Goal: Task Accomplishment & Management: Manage account settings

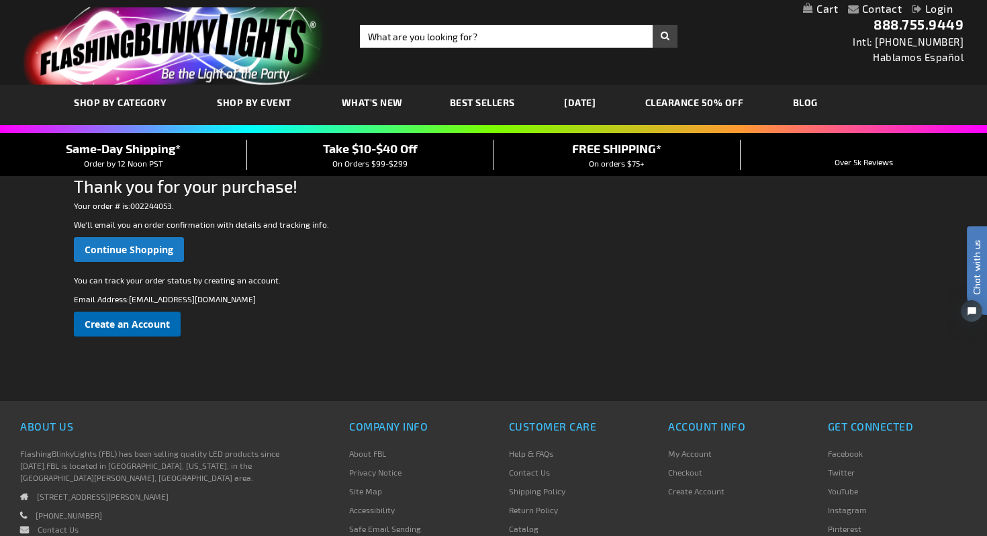
click at [134, 324] on span "Create an Account" at bounding box center [127, 324] width 85 height 13
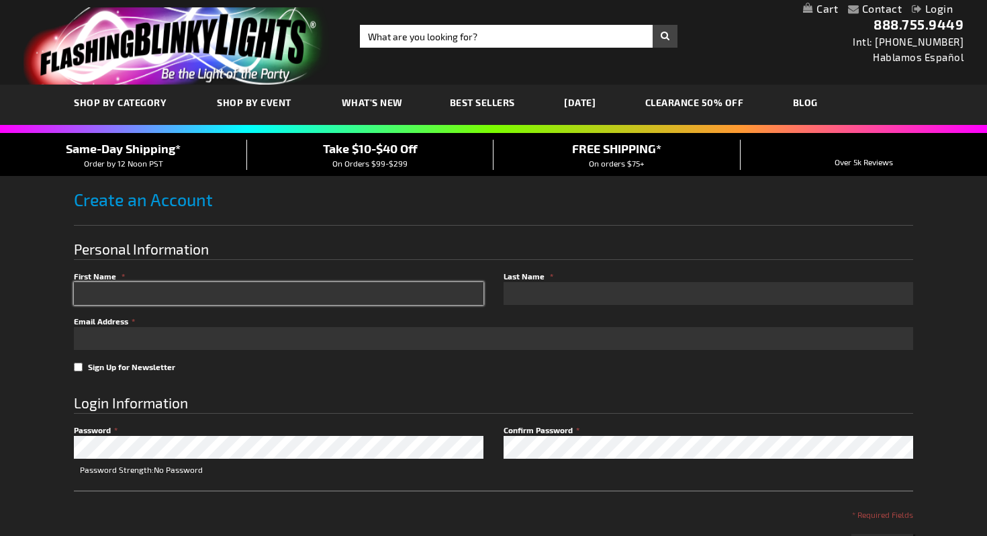
click at [253, 286] on input "First Name" at bounding box center [279, 293] width 410 height 23
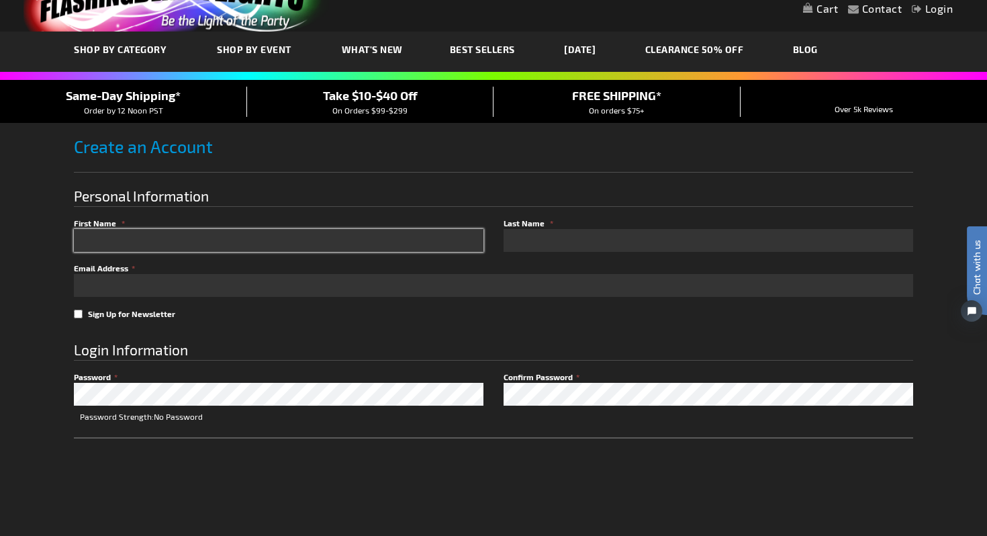
click at [345, 238] on input "First Name" at bounding box center [279, 240] width 410 height 23
type input "Sonja"
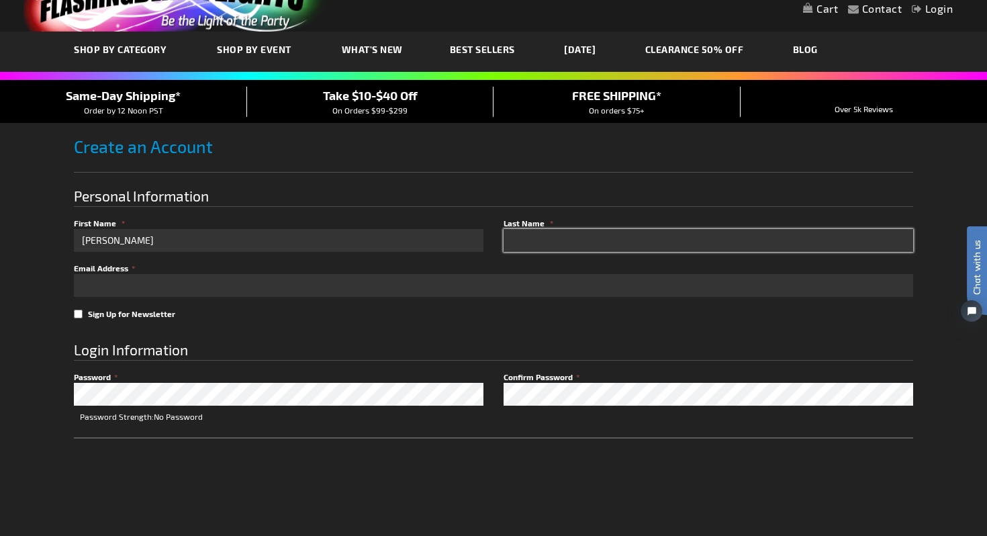
type input "Greenway"
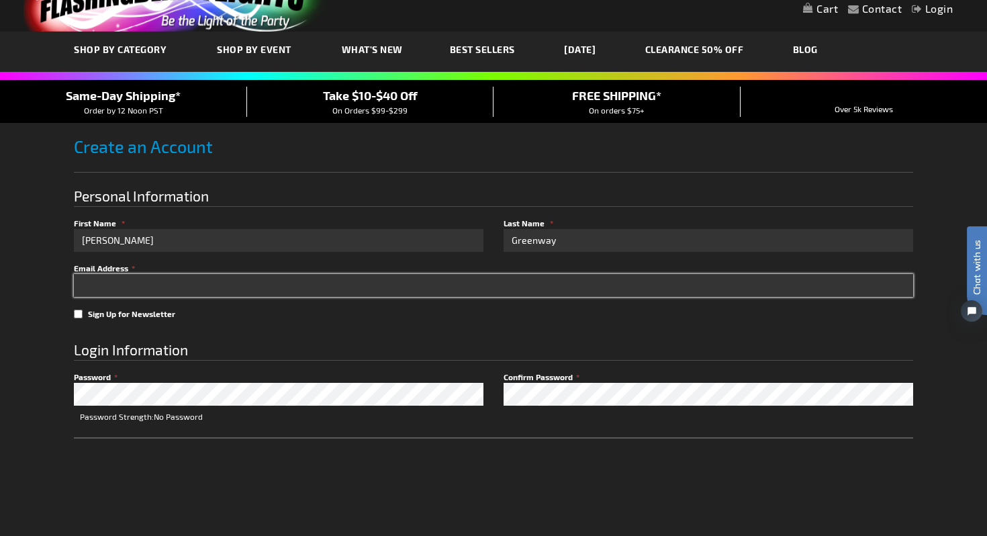
type input "sonja_greenway@psdr3.k12.co.us"
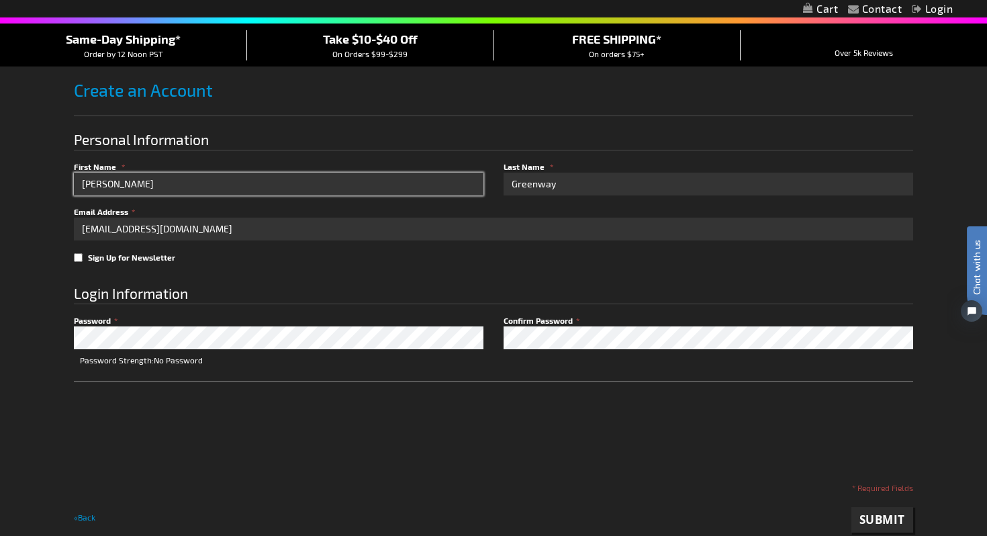
scroll to position [124, 0]
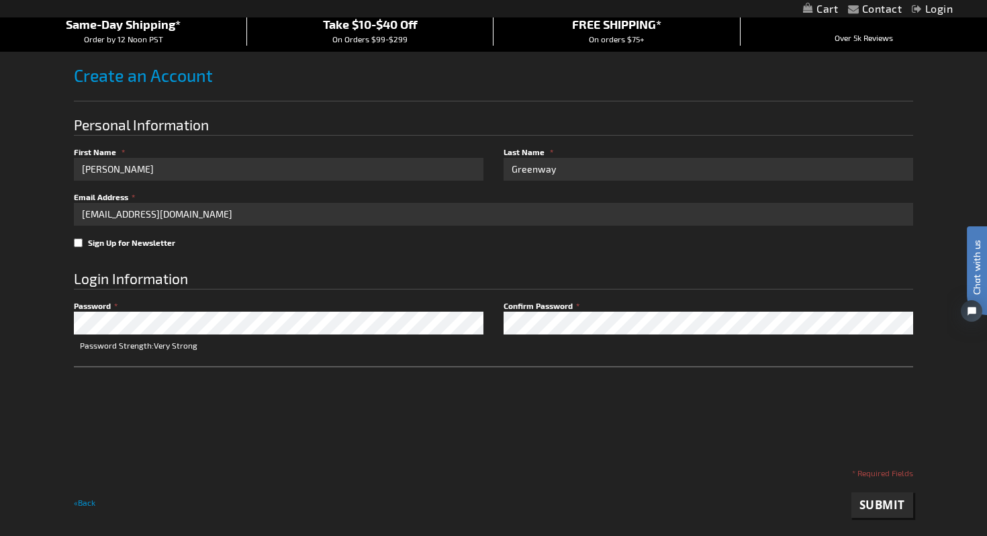
checkbox input "true"
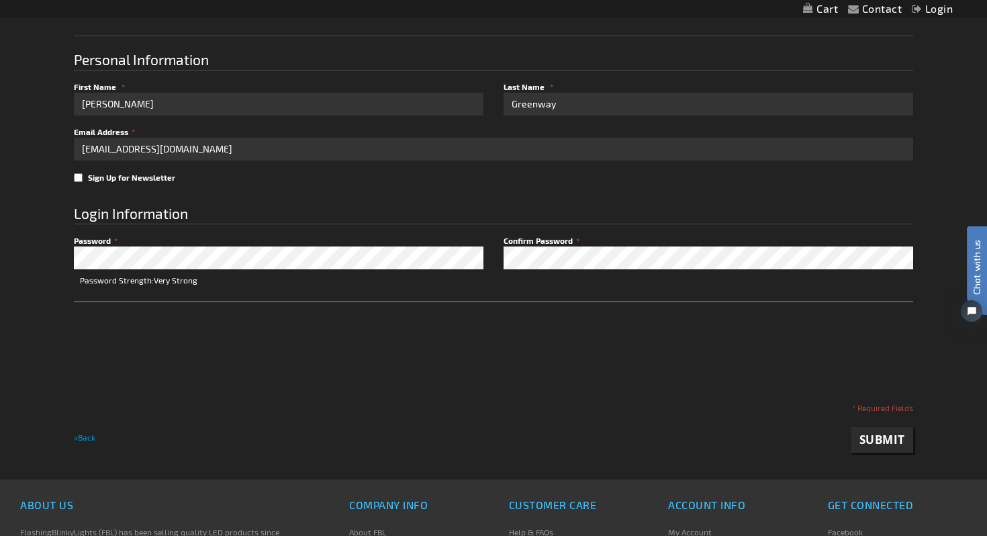
scroll to position [202, 0]
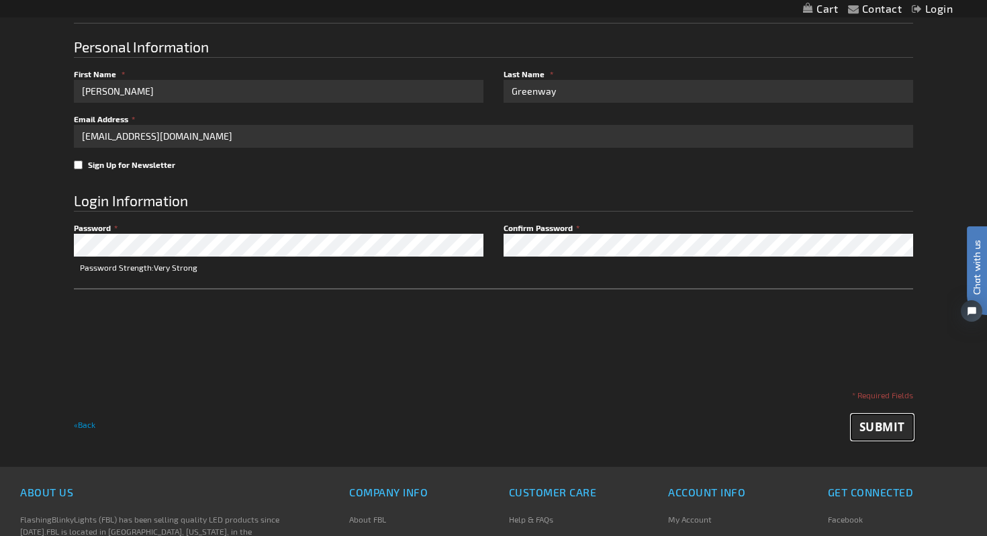
click at [880, 422] on span "Submit" at bounding box center [883, 426] width 46 height 15
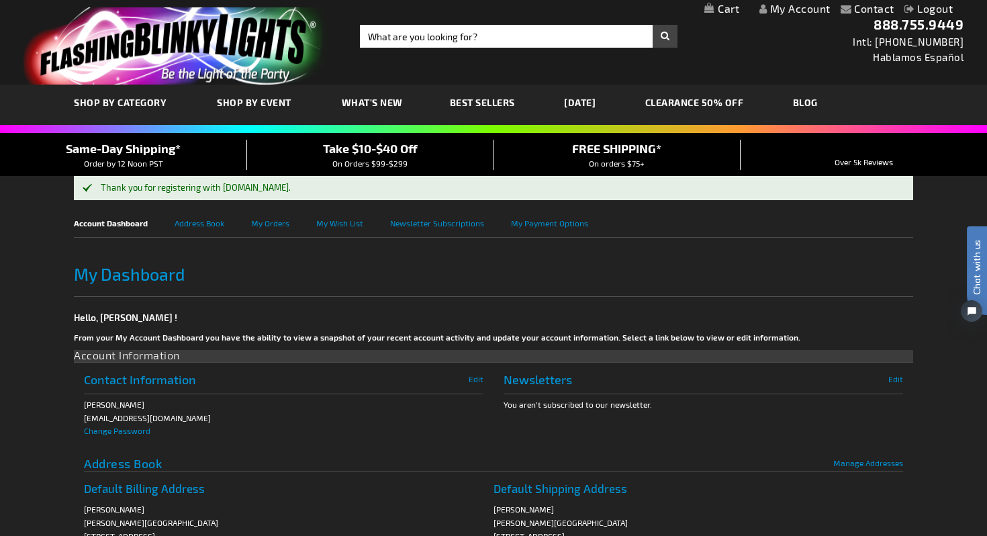
click at [780, 9] on link "My Account" at bounding box center [795, 8] width 71 height 13
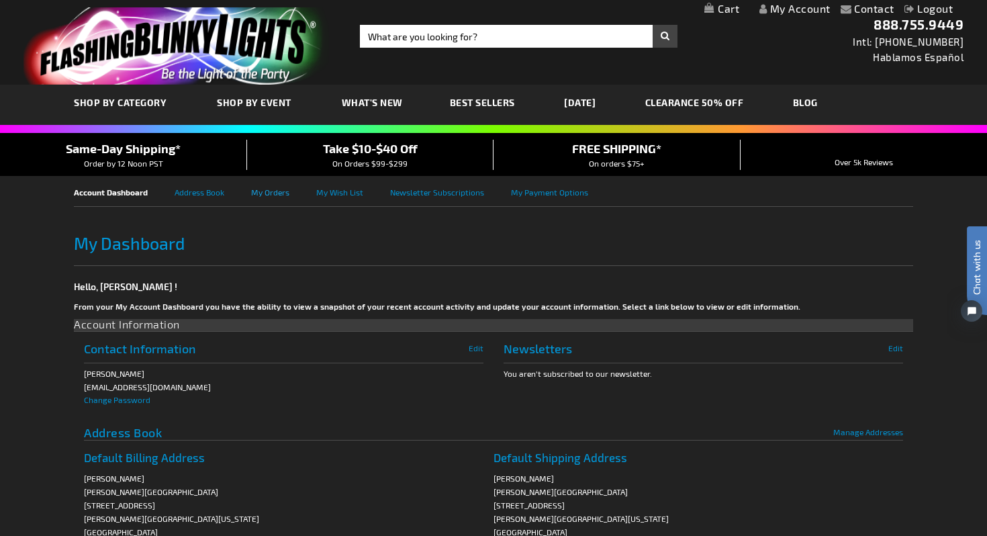
click at [265, 189] on link "My Orders" at bounding box center [283, 191] width 65 height 30
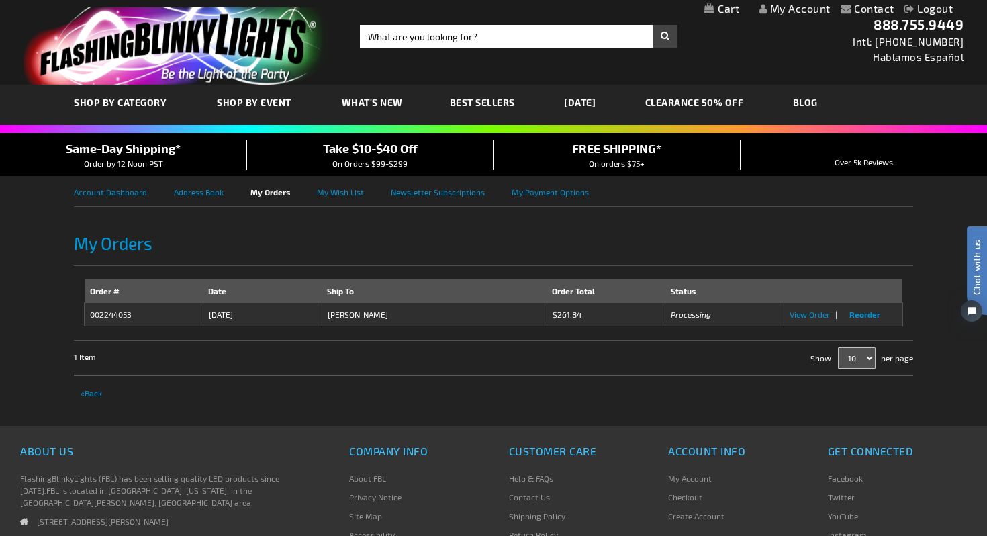
scroll to position [7, 0]
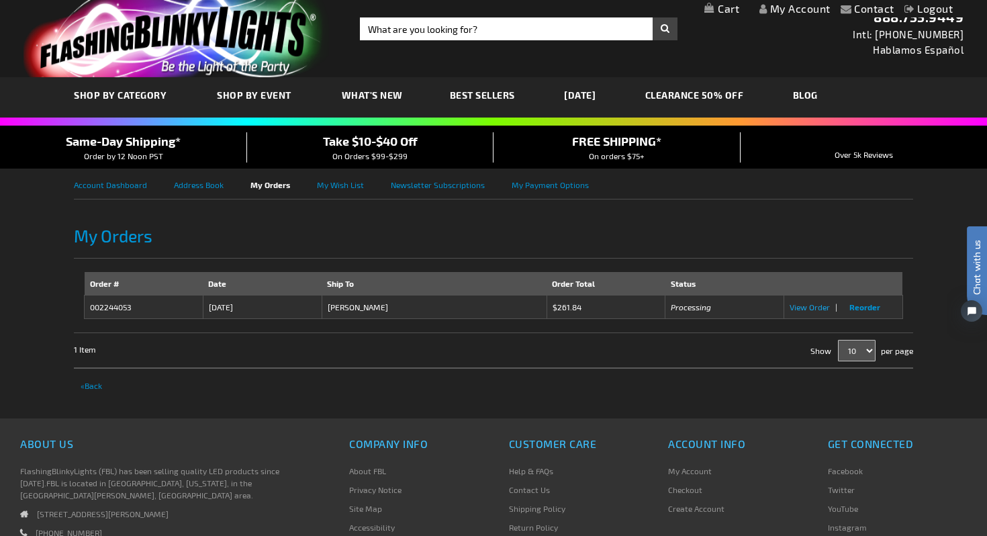
click at [803, 304] on span "View Order" at bounding box center [810, 306] width 40 height 9
